Goal: Find specific page/section: Find specific page/section

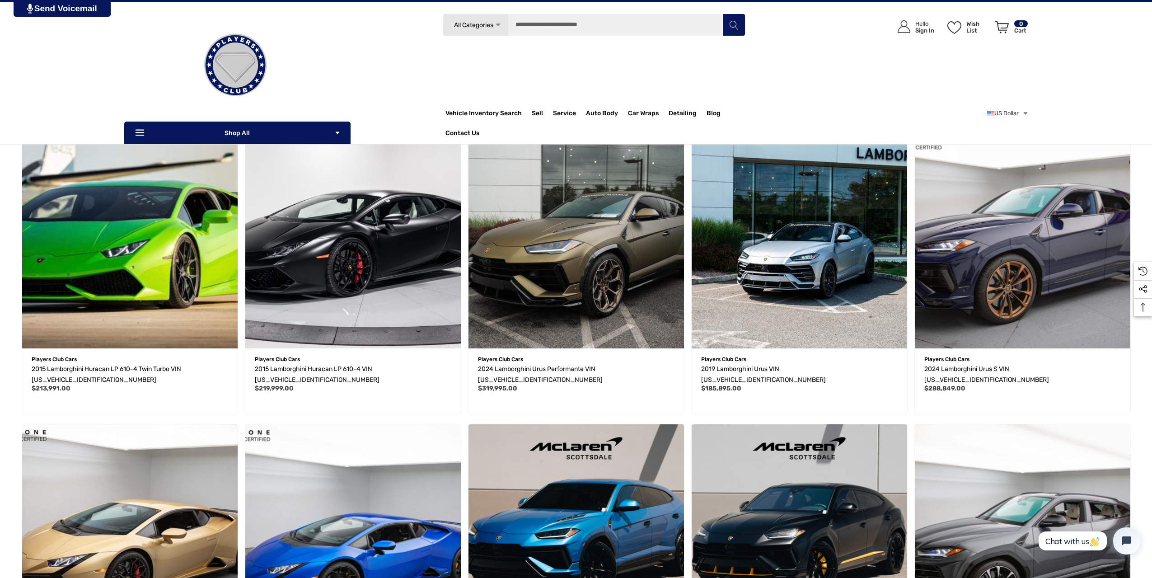
scroll to position [475, 0]
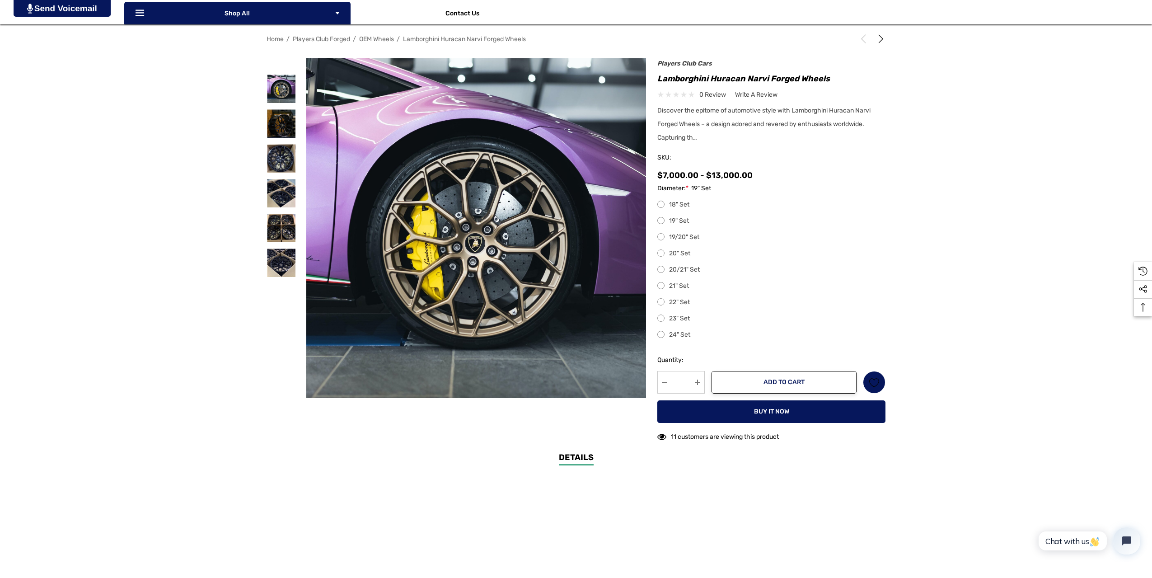
click at [664, 254] on label "20" Set" at bounding box center [771, 253] width 228 height 11
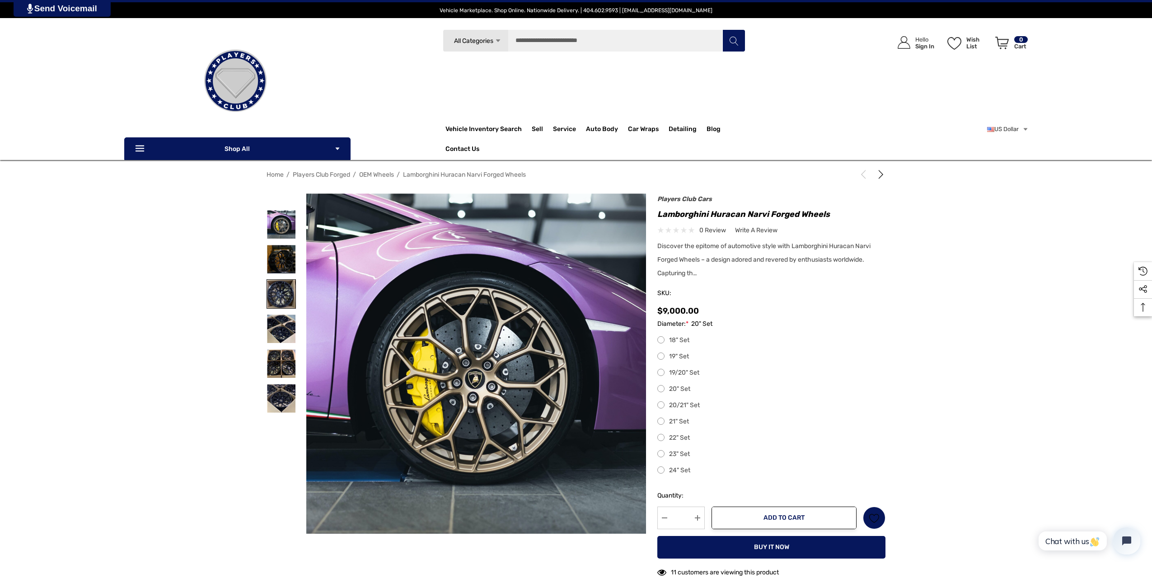
click at [279, 298] on img at bounding box center [281, 294] width 28 height 28
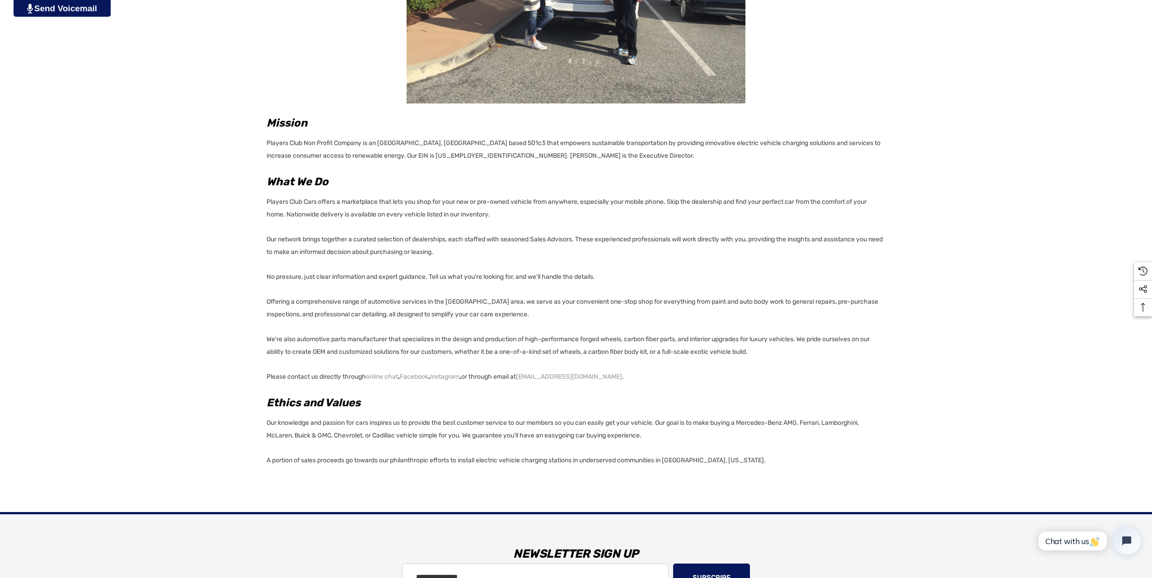
scroll to position [572, 0]
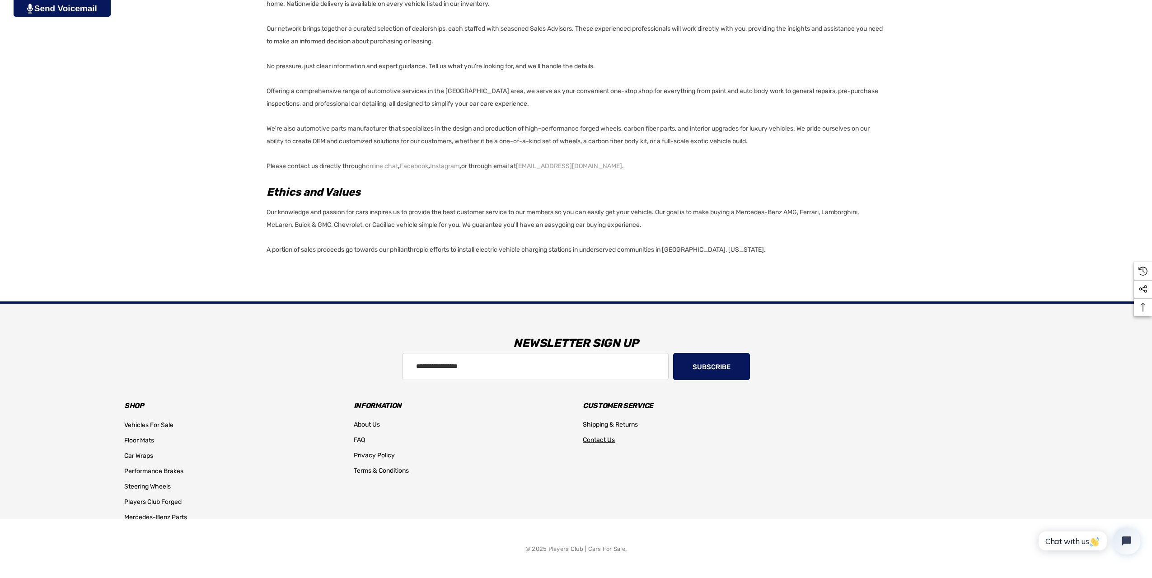
click at [595, 442] on span "Contact Us" at bounding box center [599, 440] width 32 height 8
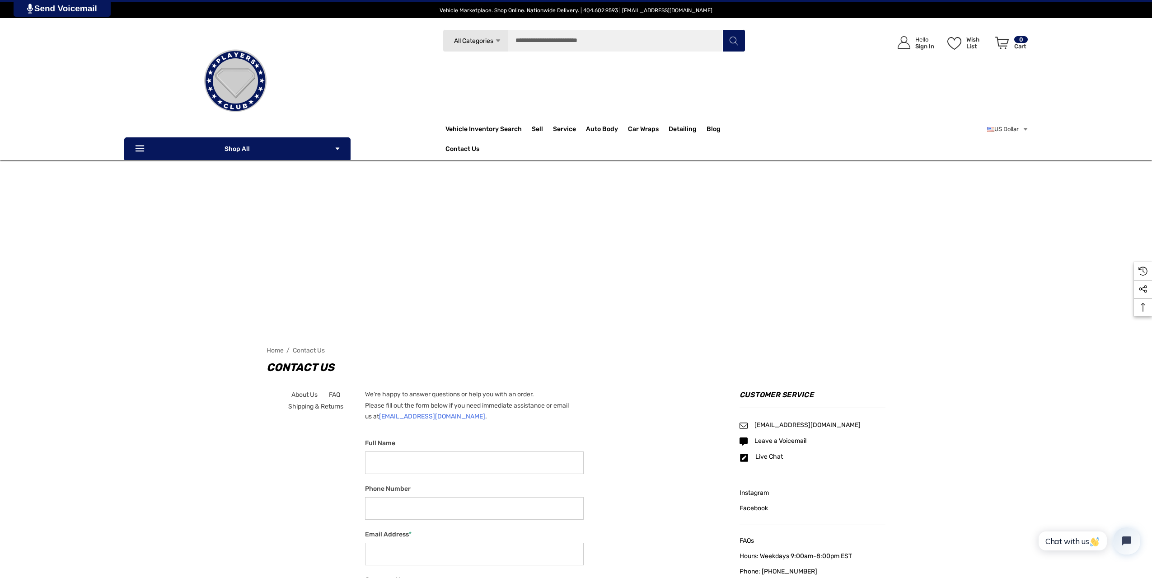
drag, startPoint x: 477, startPoint y: 388, endPoint x: 464, endPoint y: 389, distance: 12.7
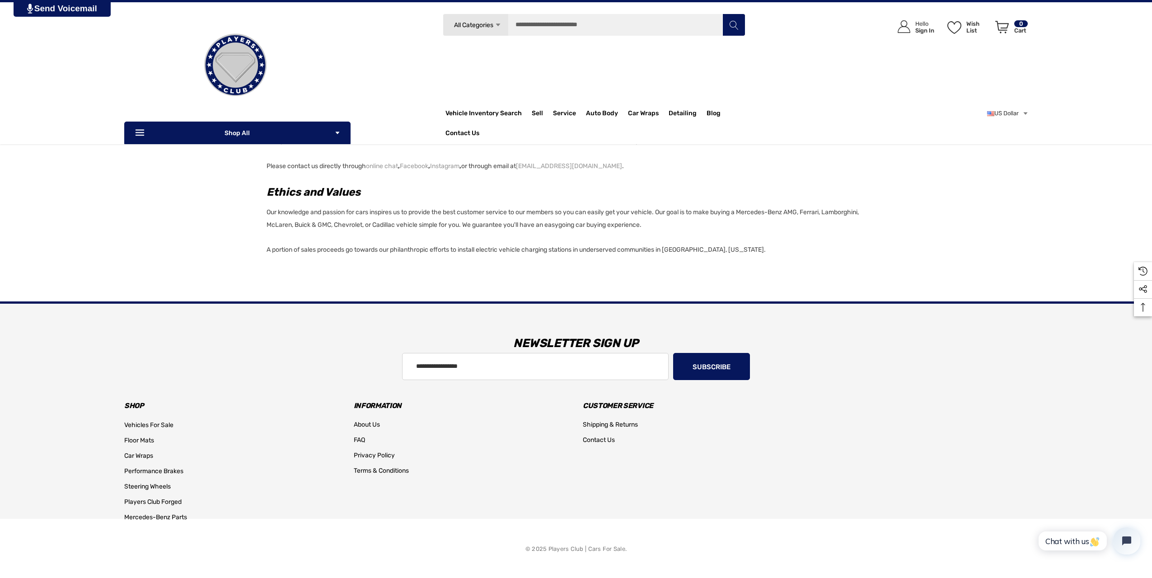
scroll to position [301, 0]
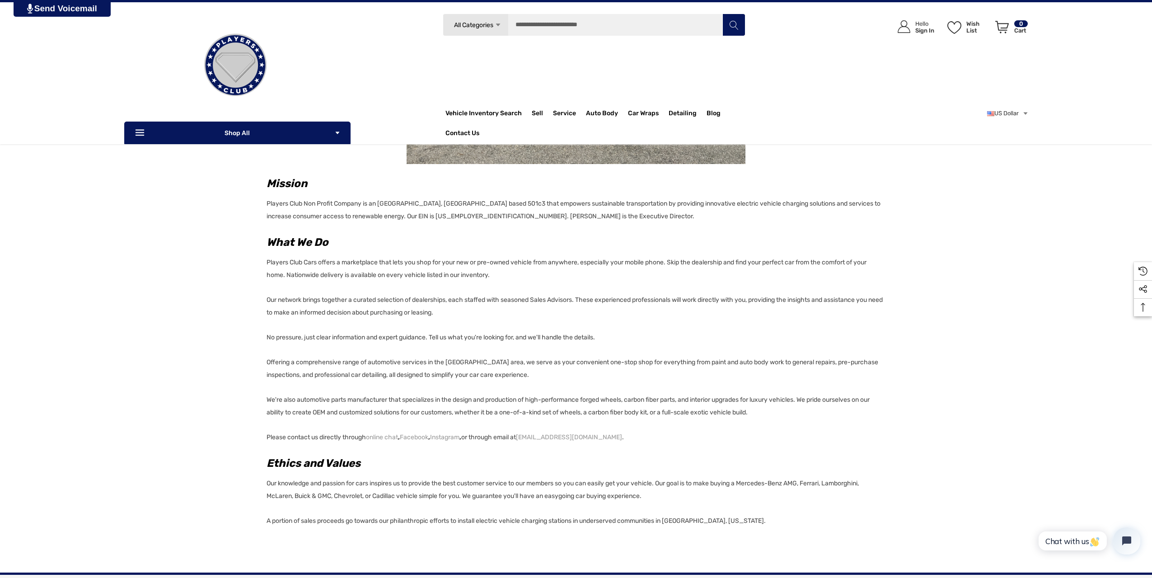
drag, startPoint x: 448, startPoint y: 376, endPoint x: 432, endPoint y: 378, distance: 15.9
drag, startPoint x: 388, startPoint y: 391, endPoint x: 375, endPoint y: 393, distance: 13.3
drag, startPoint x: 536, startPoint y: 255, endPoint x: 452, endPoint y: 306, distance: 98.1
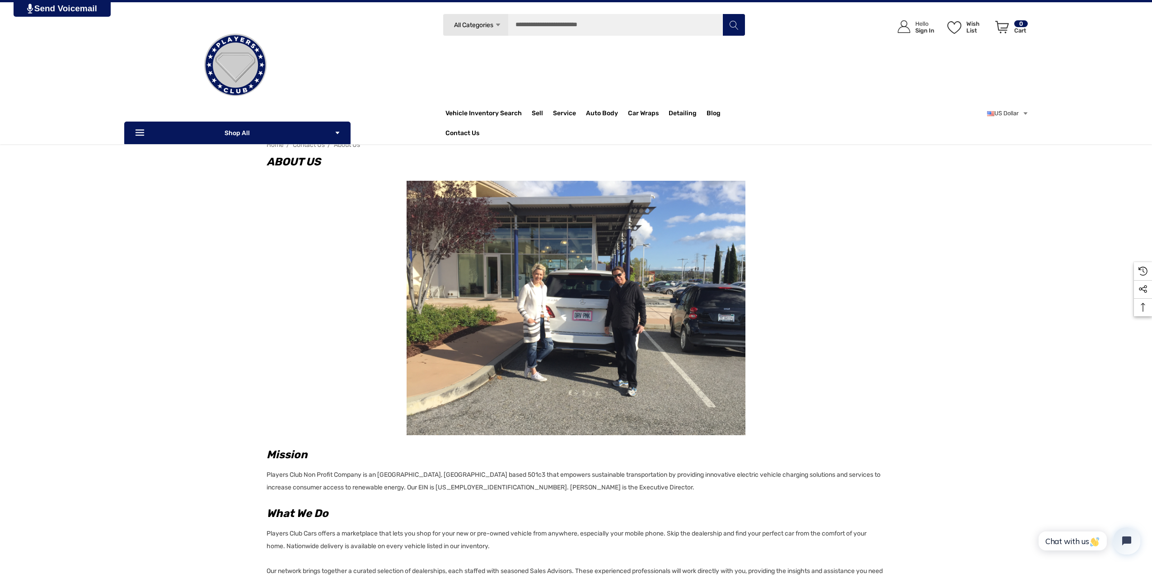
scroll to position [0, 0]
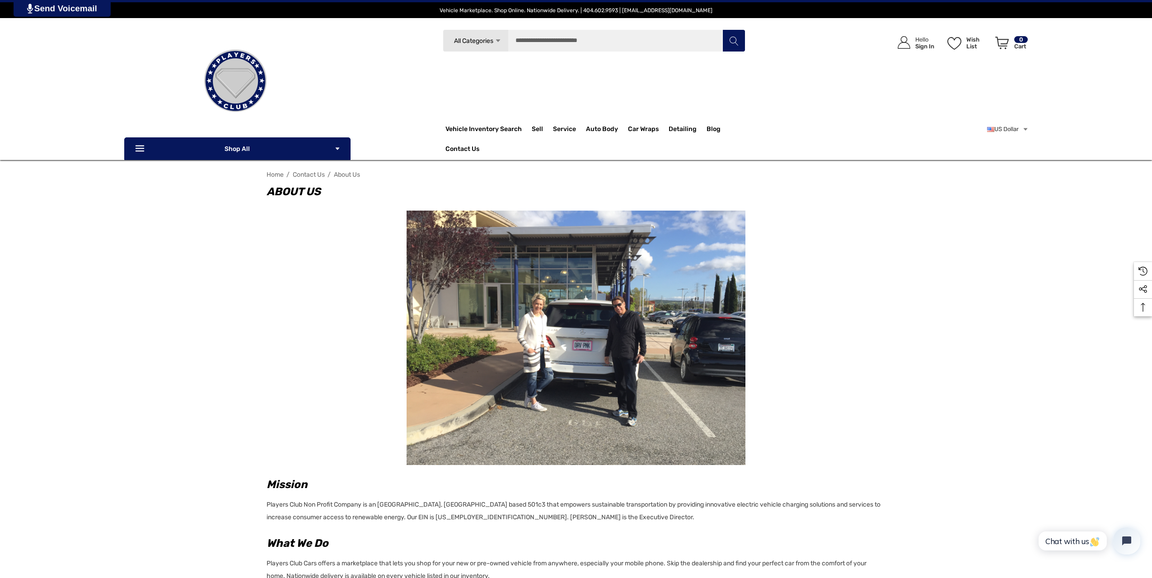
drag, startPoint x: 396, startPoint y: 307, endPoint x: 382, endPoint y: 309, distance: 14.3
drag, startPoint x: 382, startPoint y: 309, endPoint x: 372, endPoint y: 308, distance: 10.5
drag, startPoint x: 372, startPoint y: 308, endPoint x: 360, endPoint y: 310, distance: 12.1
drag, startPoint x: 369, startPoint y: 292, endPoint x: 415, endPoint y: 91, distance: 206.4
